Goal: Information Seeking & Learning: Compare options

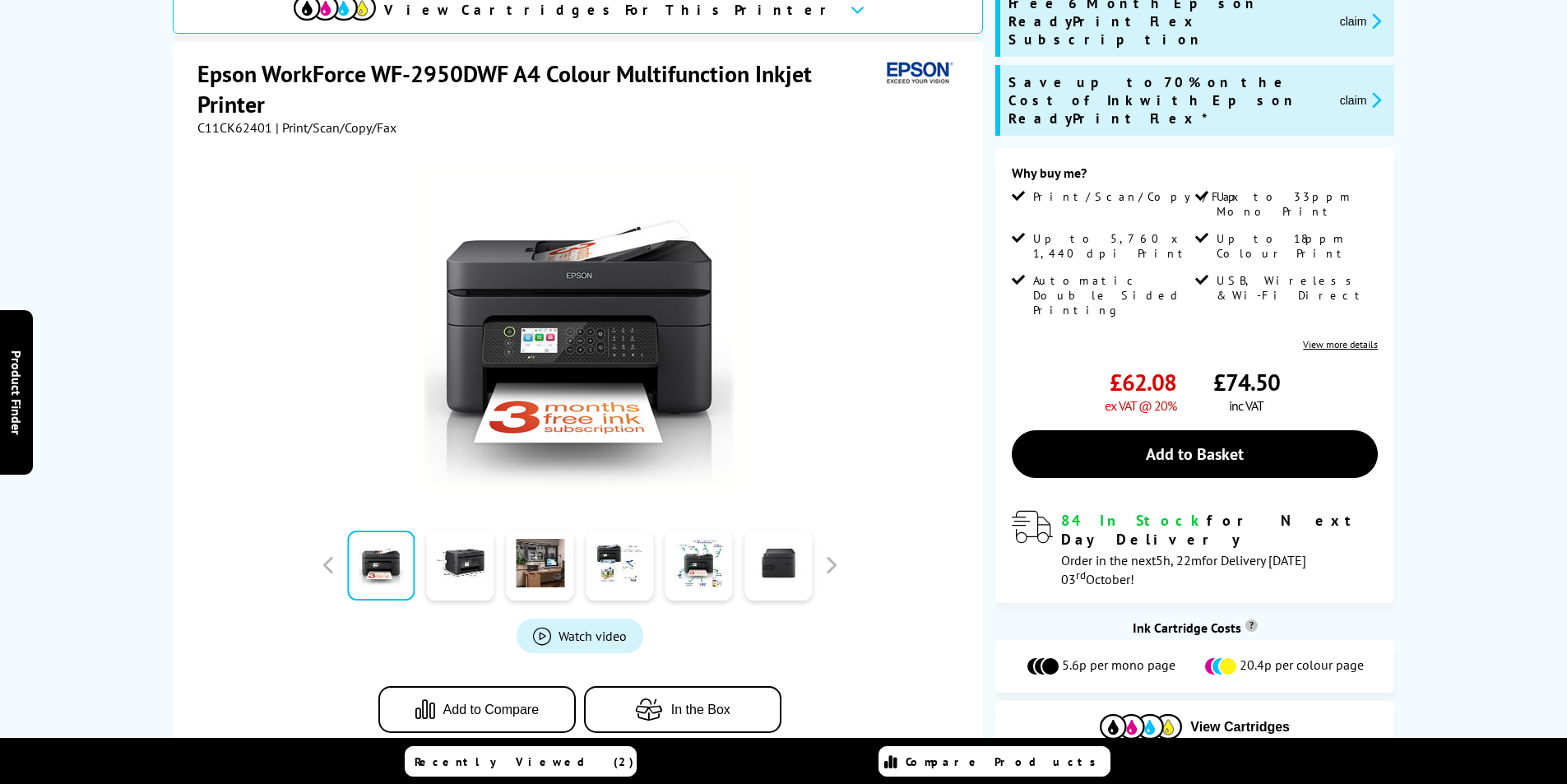
scroll to position [246, 0]
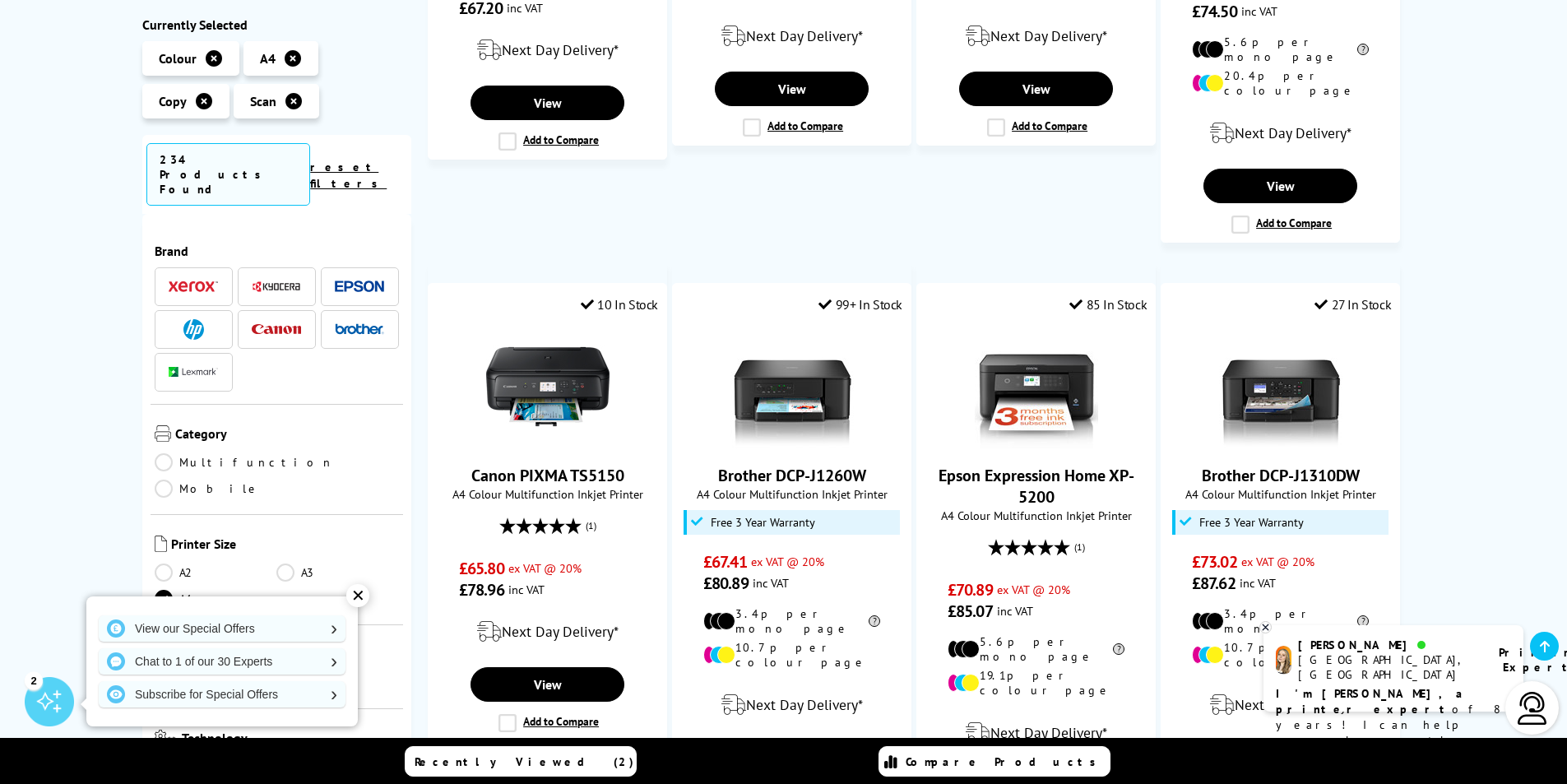
scroll to position [1480, 0]
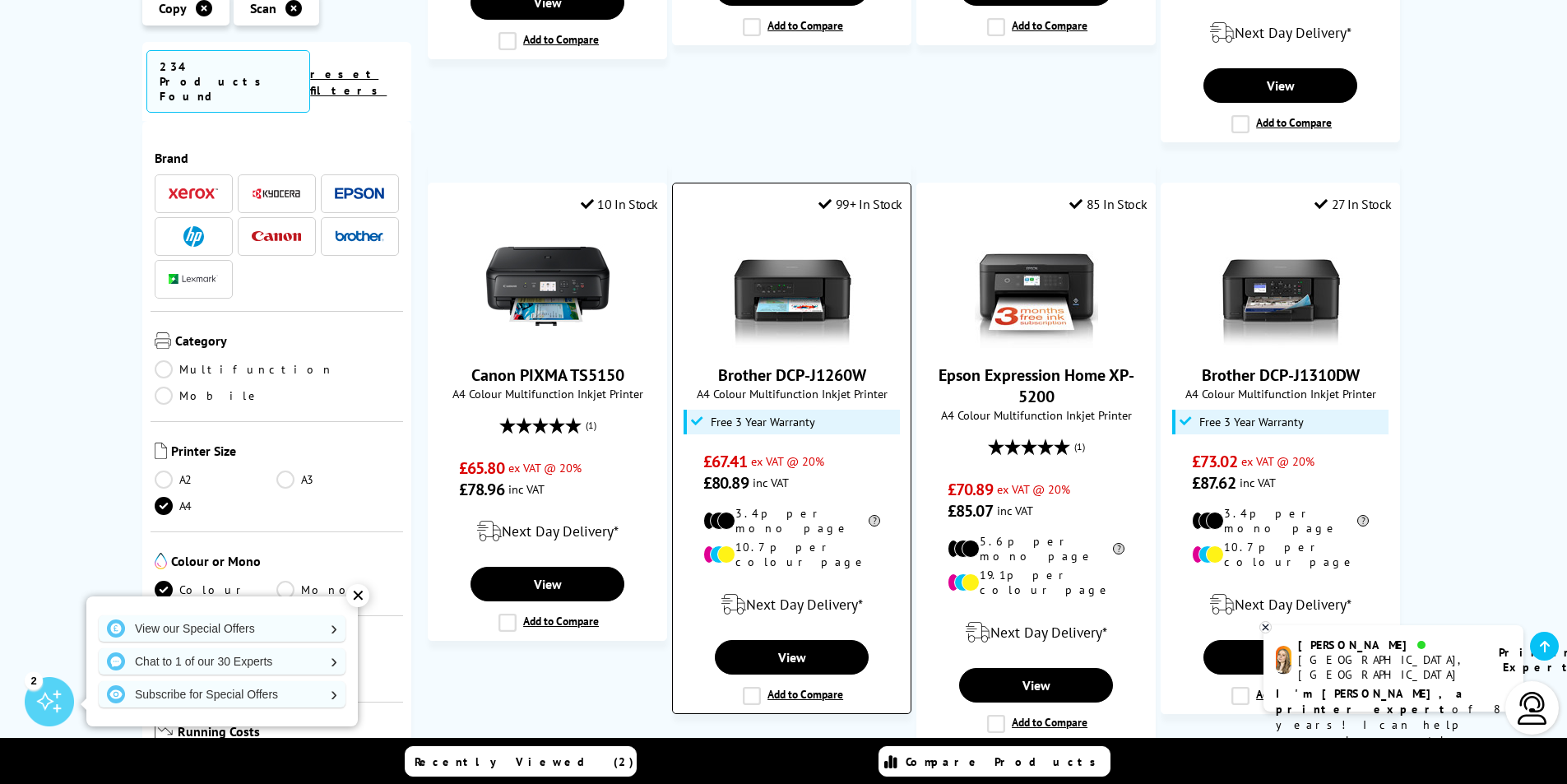
click at [810, 256] on img at bounding box center [792, 286] width 123 height 123
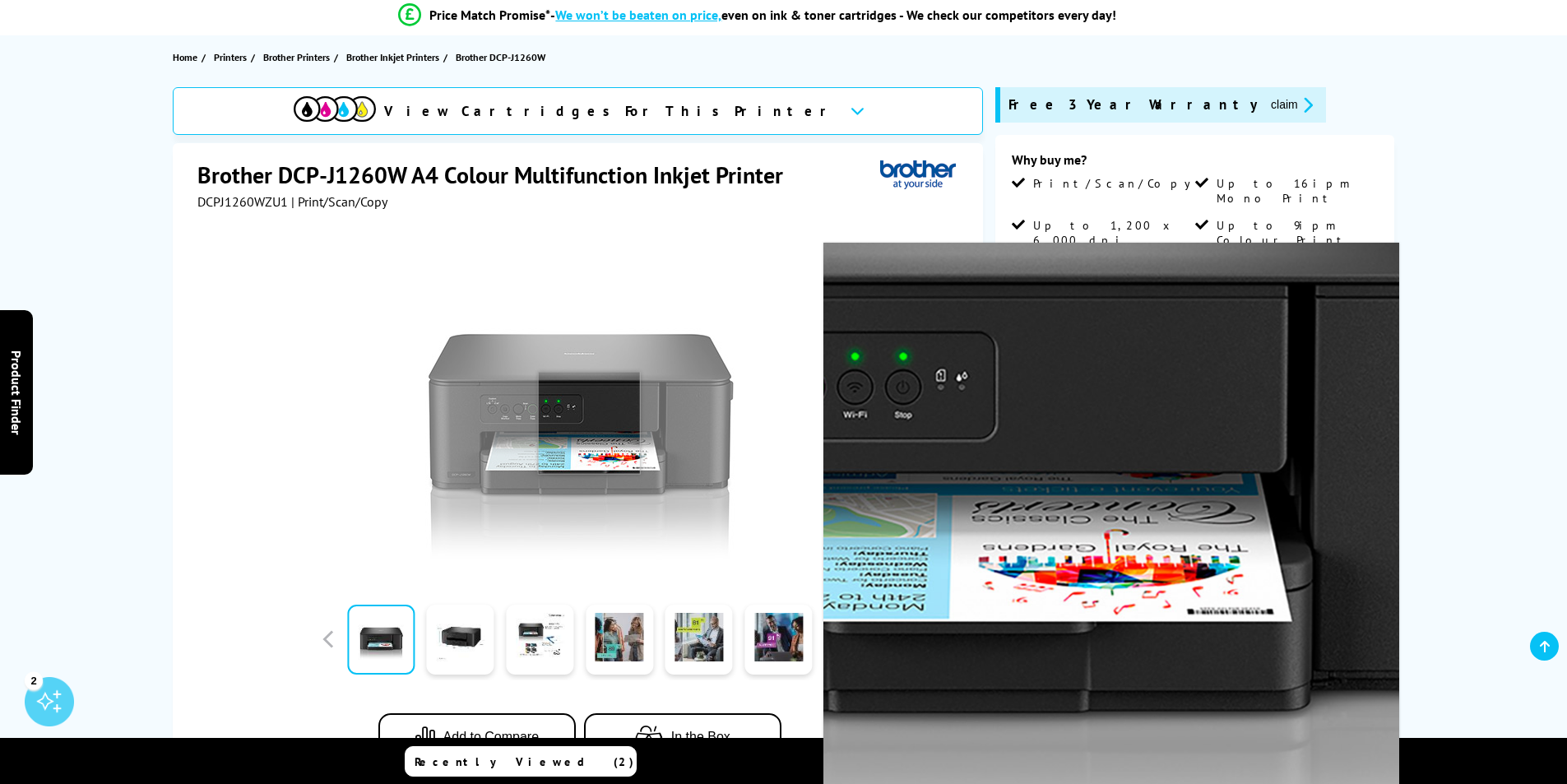
scroll to position [165, 0]
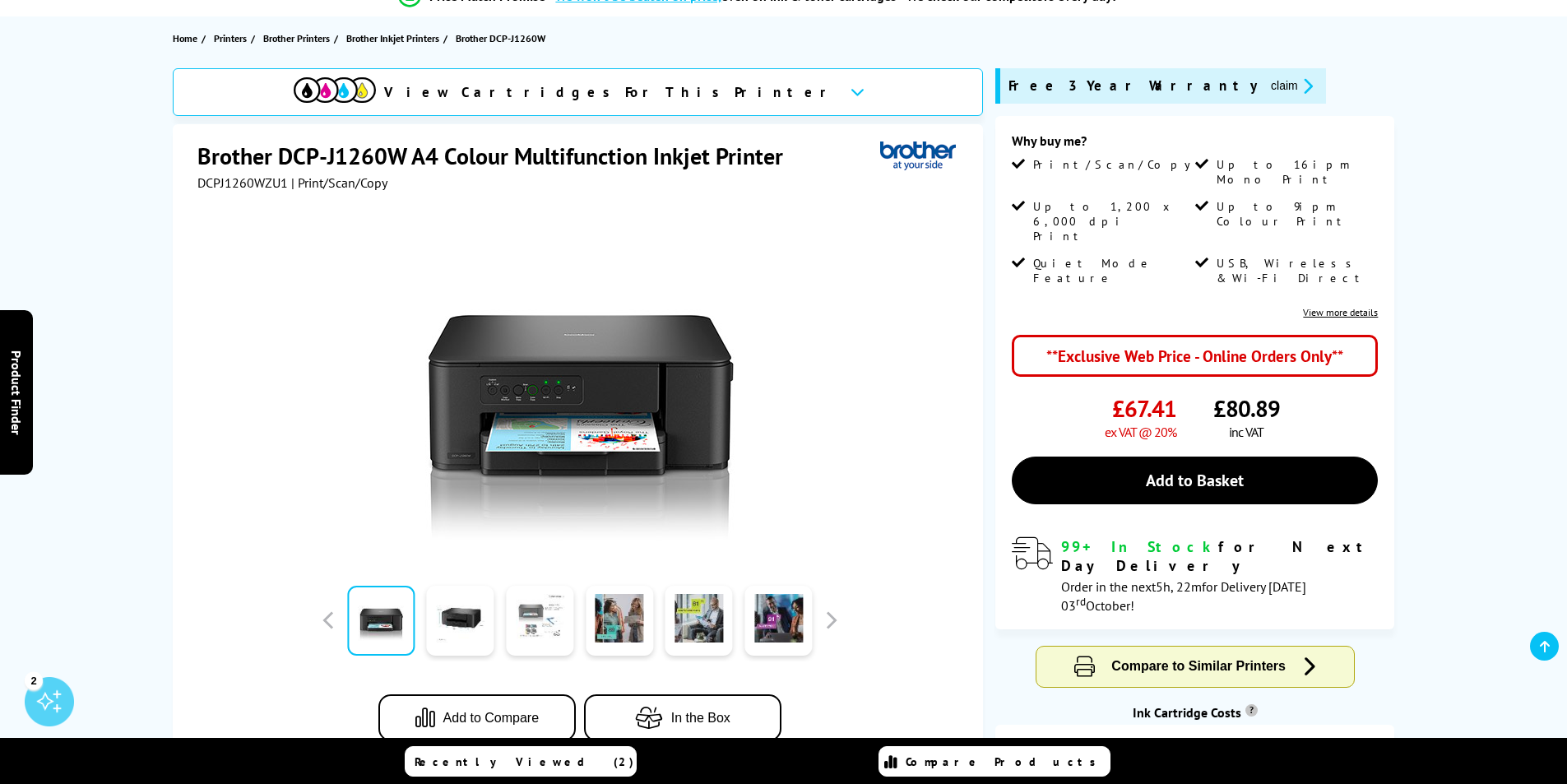
click at [545, 609] on link at bounding box center [540, 620] width 67 height 70
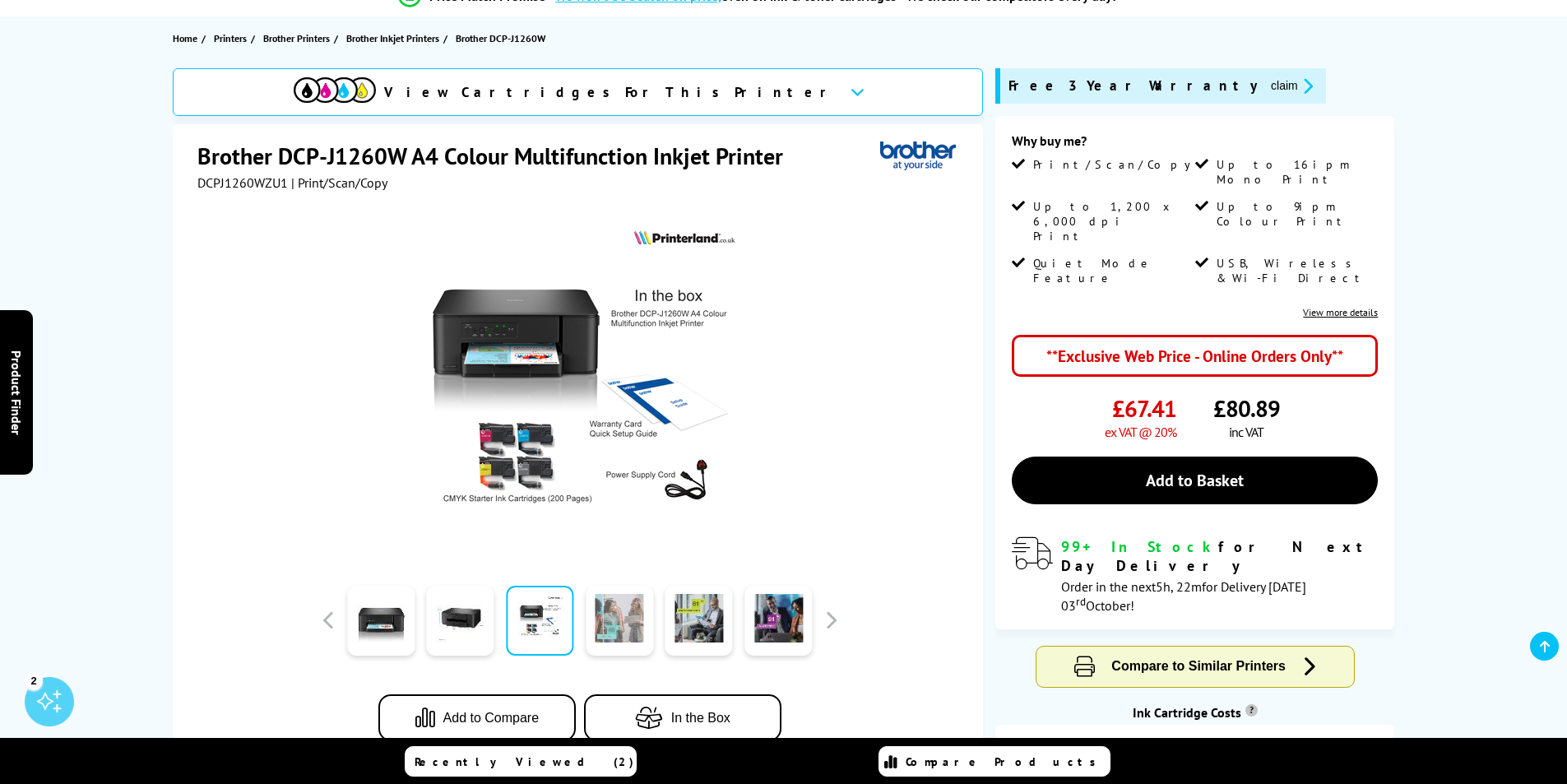
click at [627, 630] on link at bounding box center [619, 620] width 67 height 70
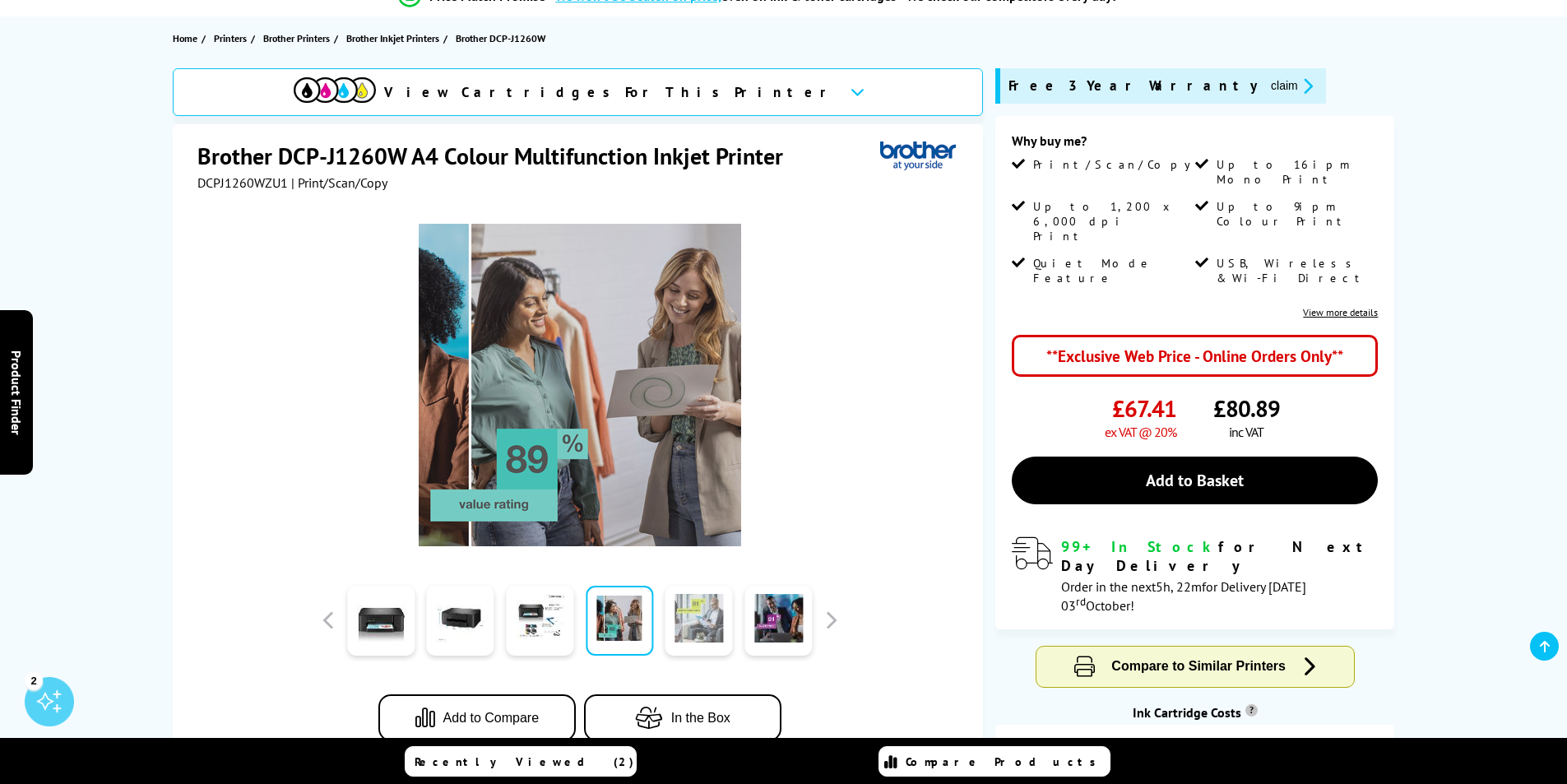
click at [687, 633] on link at bounding box center [699, 620] width 67 height 70
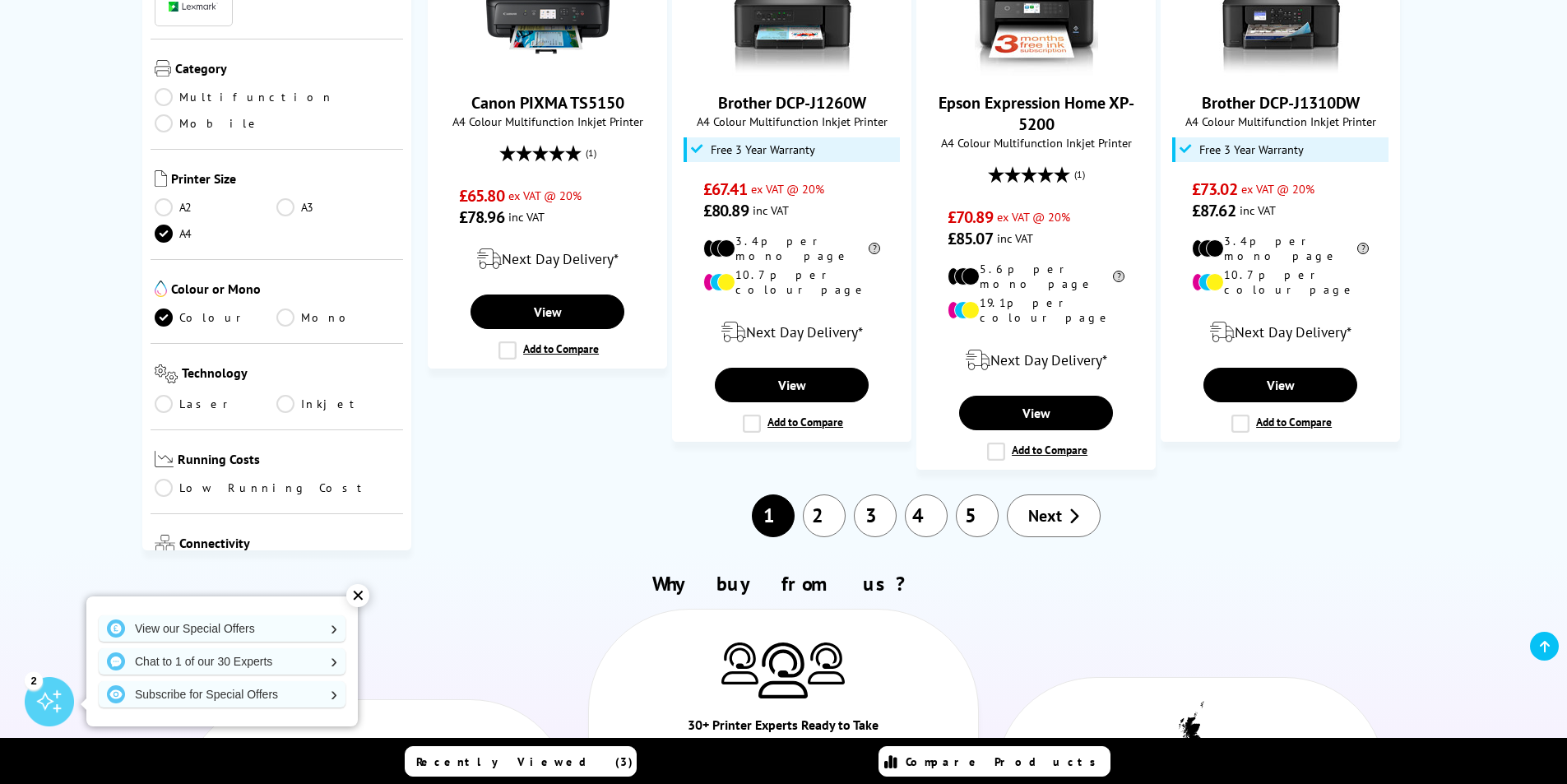
scroll to position [1809, 0]
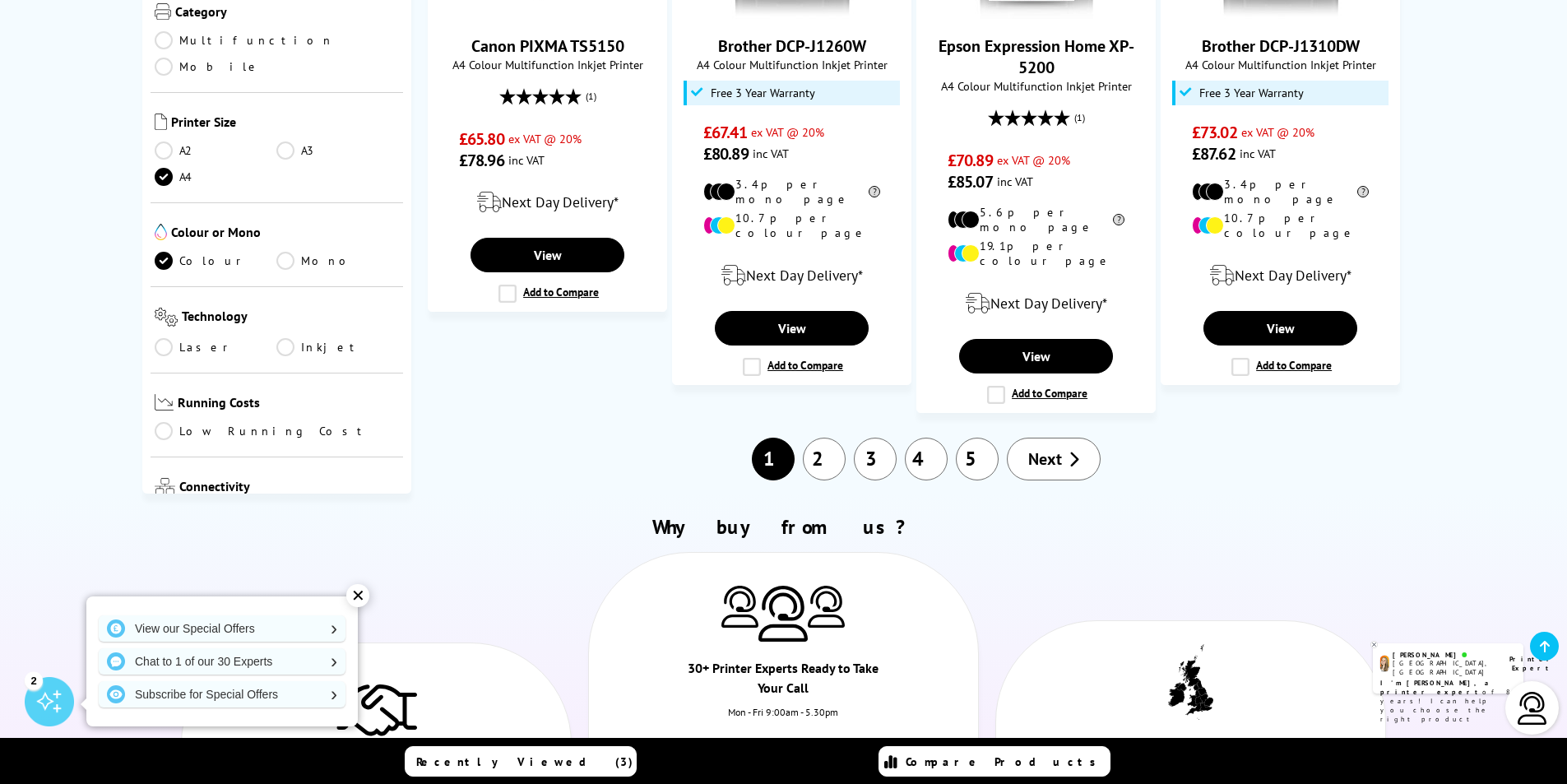
click at [828, 438] on link "2" at bounding box center [825, 459] width 43 height 43
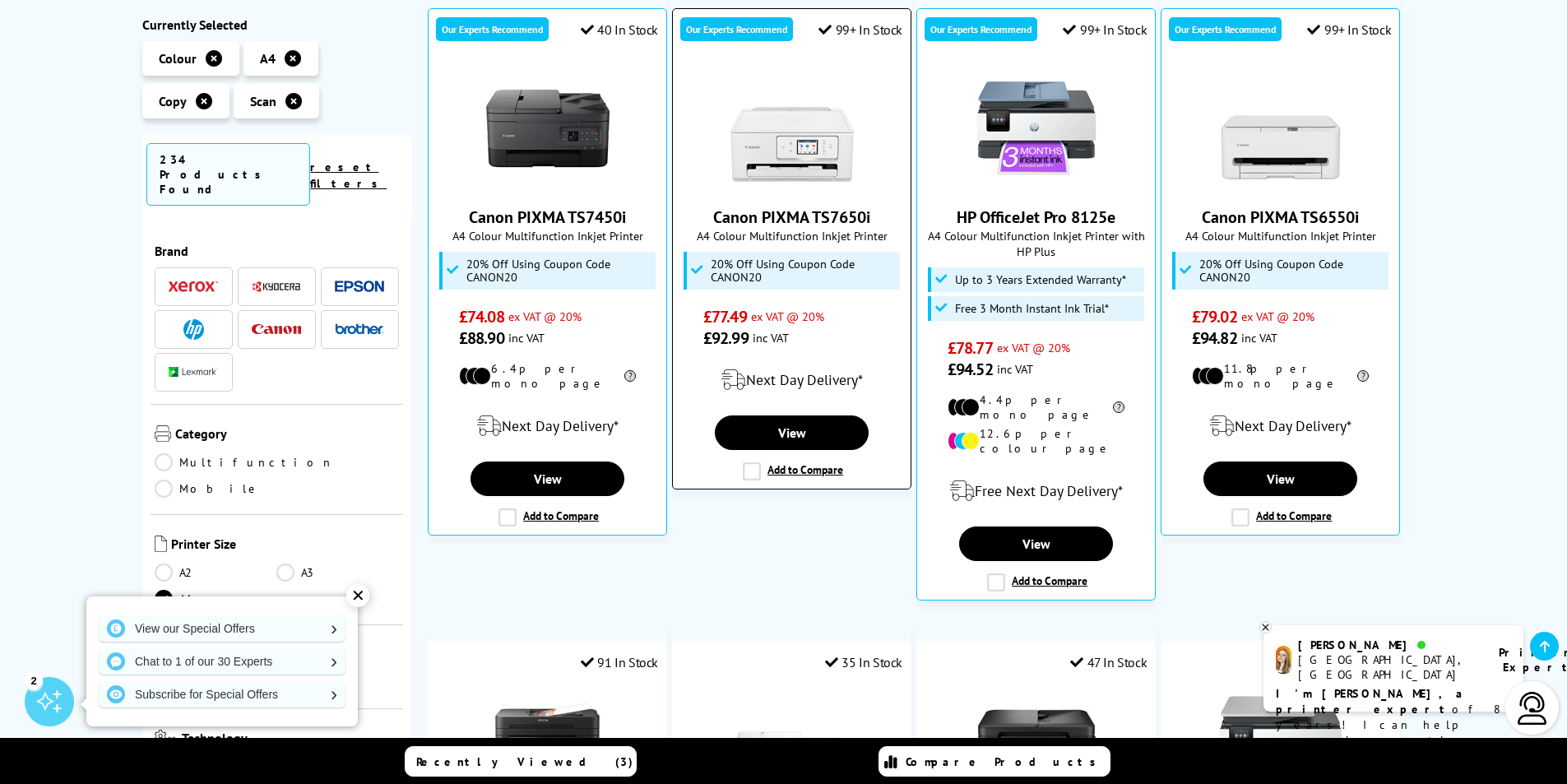
scroll to position [329, 0]
